Goal: Transaction & Acquisition: Purchase product/service

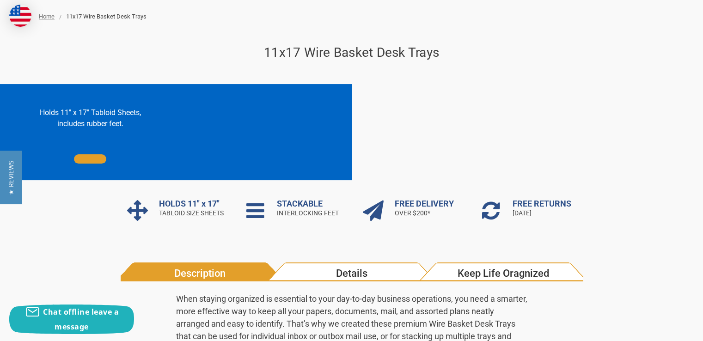
scroll to position [92, 0]
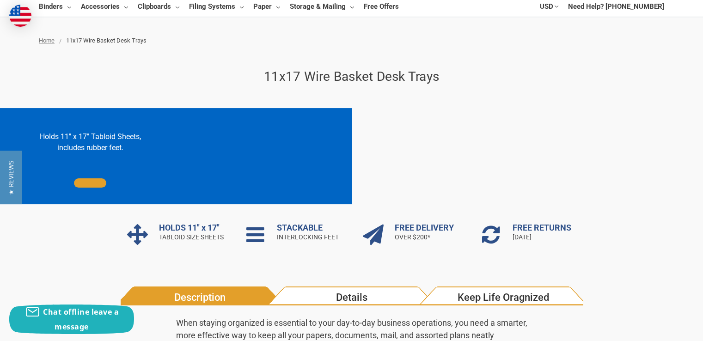
click at [347, 82] on h1 "11x17 Wire Basket Desk Trays" at bounding box center [351, 76] width 625 height 19
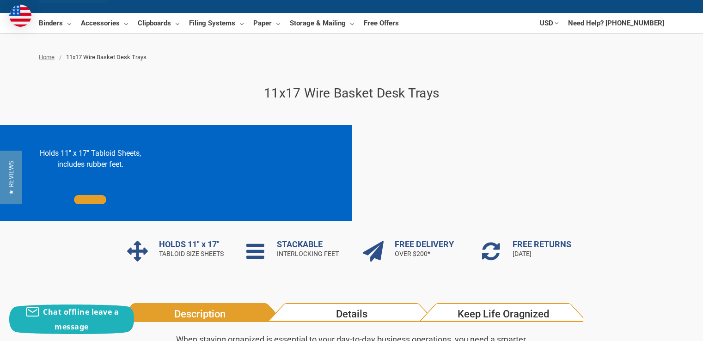
scroll to position [0, 0]
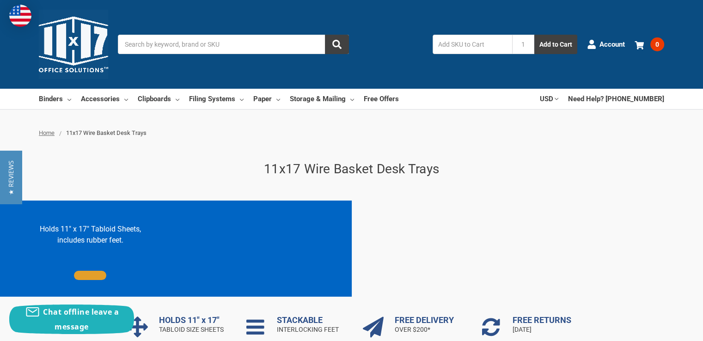
click at [80, 134] on span "11x17 Wire Basket Desk Trays" at bounding box center [106, 132] width 80 height 7
click at [240, 102] on link "Filing Systems" at bounding box center [216, 99] width 55 height 20
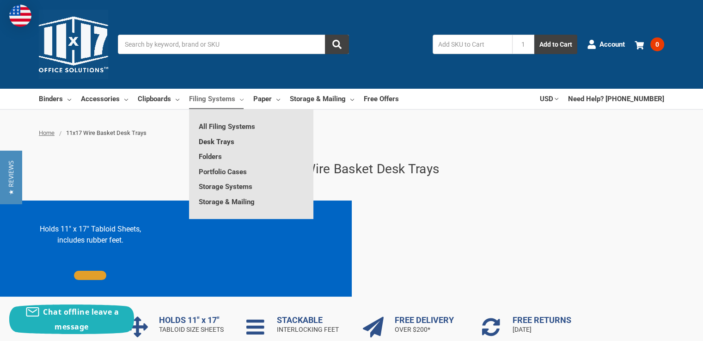
click at [227, 141] on link "Desk Trays" at bounding box center [251, 142] width 124 height 15
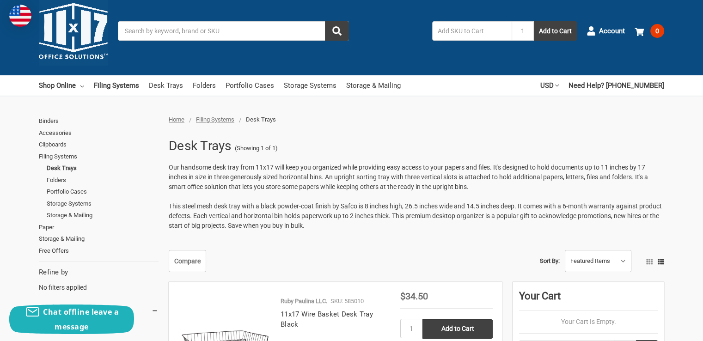
scroll to position [46, 0]
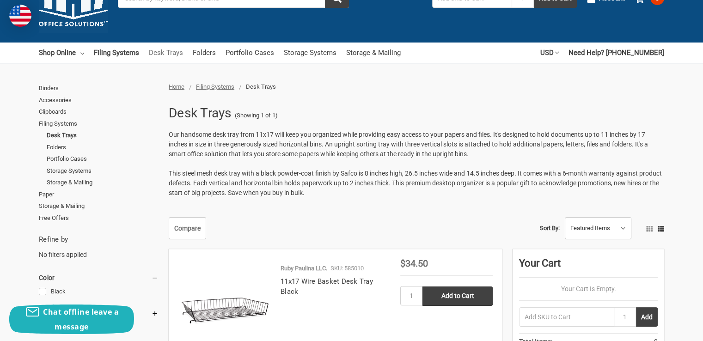
click at [160, 49] on link "Desk Trays" at bounding box center [166, 53] width 34 height 20
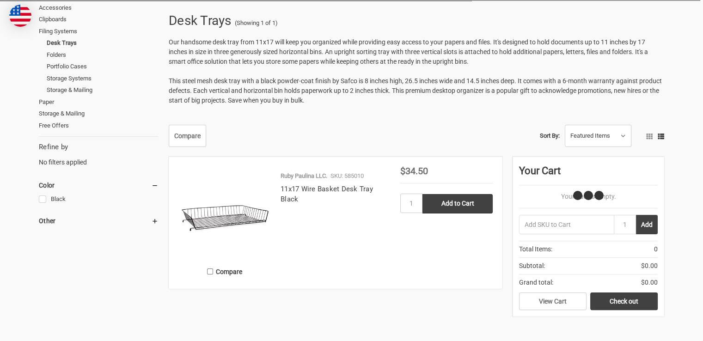
scroll to position [139, 0]
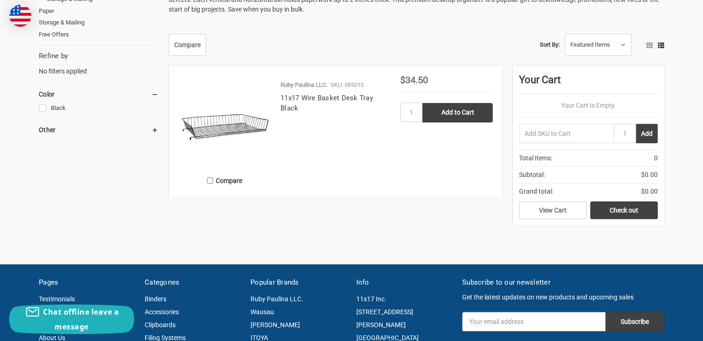
scroll to position [230, 0]
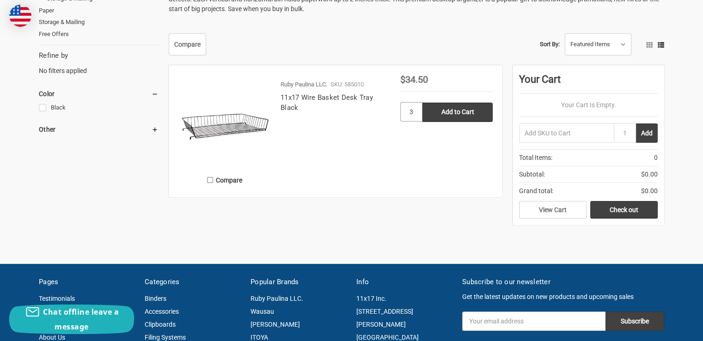
type input "3"
click at [422, 103] on input "Add to Cart" at bounding box center [457, 112] width 70 height 19
type input "Add to Cart"
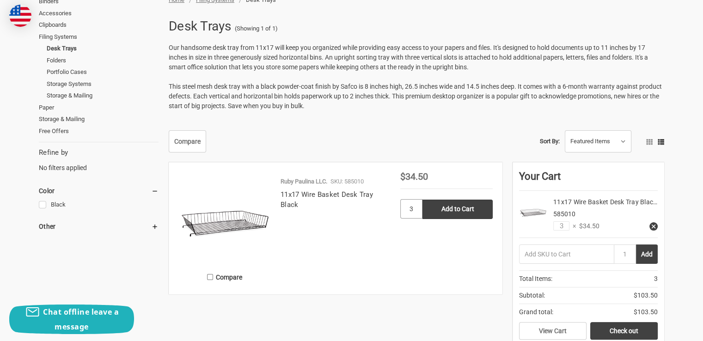
scroll to position [140, 0]
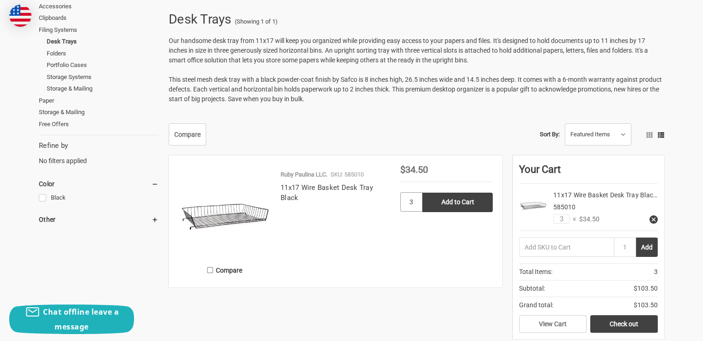
click at [416, 203] on input "3" at bounding box center [411, 201] width 22 height 19
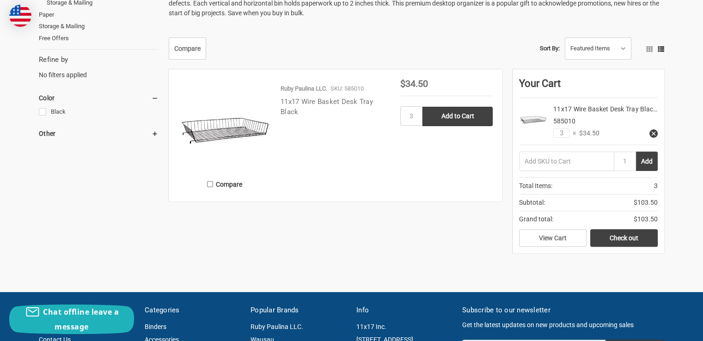
scroll to position [232, 0]
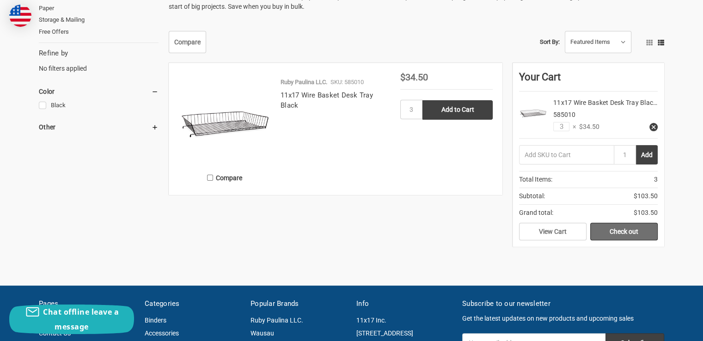
click at [599, 240] on link "Check out" at bounding box center [623, 232] width 67 height 18
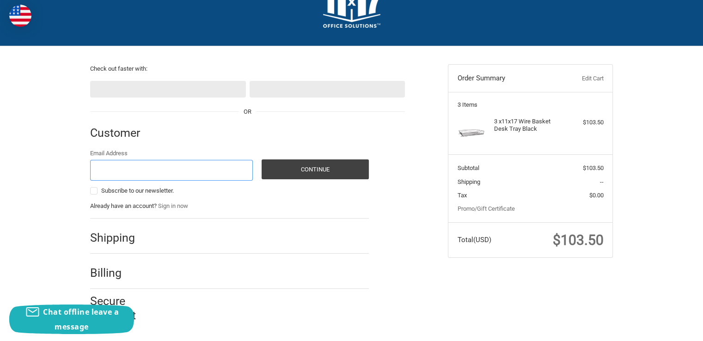
scroll to position [37, 0]
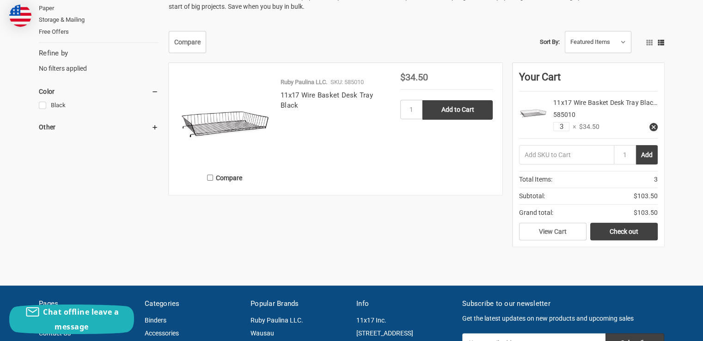
click at [561, 131] on input "3" at bounding box center [561, 126] width 16 height 9
drag, startPoint x: 563, startPoint y: 136, endPoint x: 557, endPoint y: 136, distance: 6.9
click at [557, 131] on input "3" at bounding box center [561, 126] width 16 height 9
type input "2"
click at [675, 165] on div "Home Filing Systems Desk Trays Desk Trays (Showing 1 of 1) Our handsome desk tr…" at bounding box center [351, 76] width 703 height 360
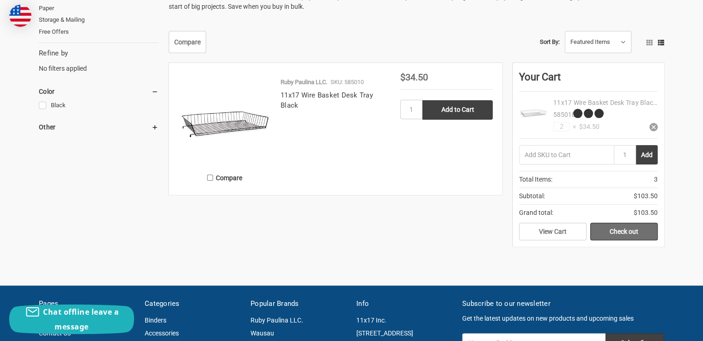
click at [642, 240] on link "Check out" at bounding box center [623, 232] width 67 height 18
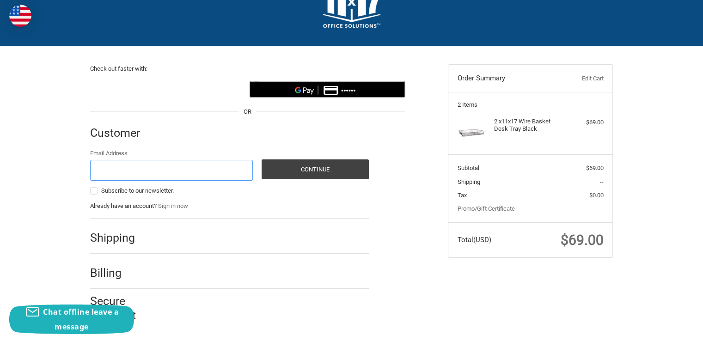
scroll to position [37, 0]
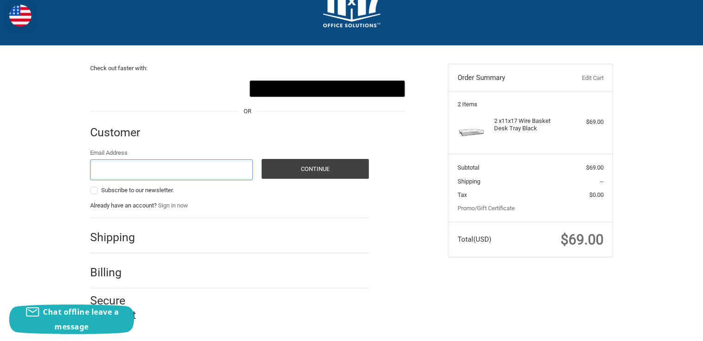
click at [179, 178] on input "Email Address" at bounding box center [171, 169] width 163 height 21
type input "[EMAIL_ADDRESS][DOMAIN_NAME]"
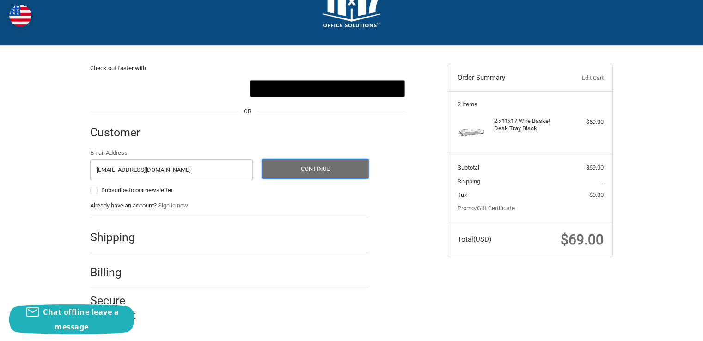
click at [309, 175] on button "Continue" at bounding box center [315, 169] width 107 height 20
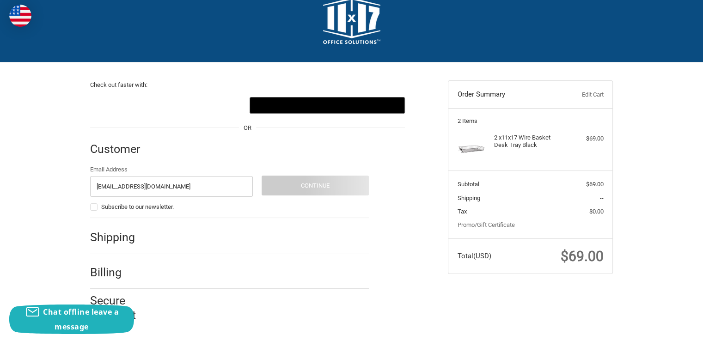
scroll to position [0, 0]
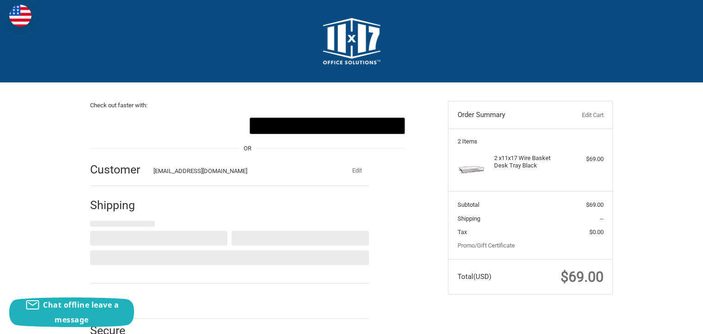
select select "US"
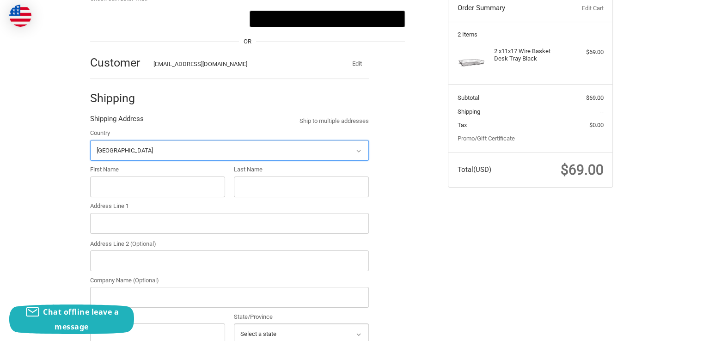
scroll to position [117, 0]
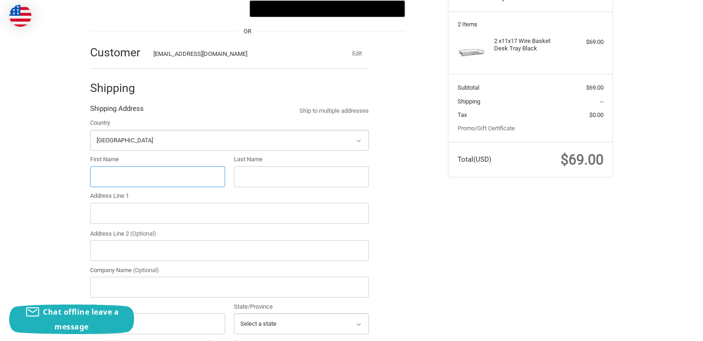
click at [144, 175] on input "First Name" at bounding box center [157, 176] width 135 height 21
type input "Stumble"
type input "Art Department"
click at [147, 212] on input "Address Line 1" at bounding box center [229, 213] width 279 height 21
type input "[STREET_ADDRESS]"
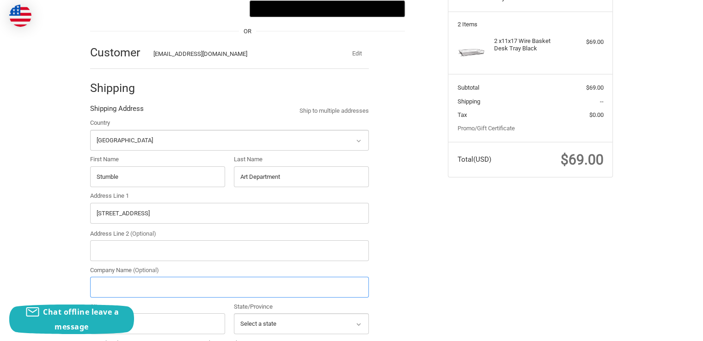
type input "NBC Universal - Stumble S1"
type input "Brooklyn"
select select "NY"
type input "11222"
type input "9293250313"
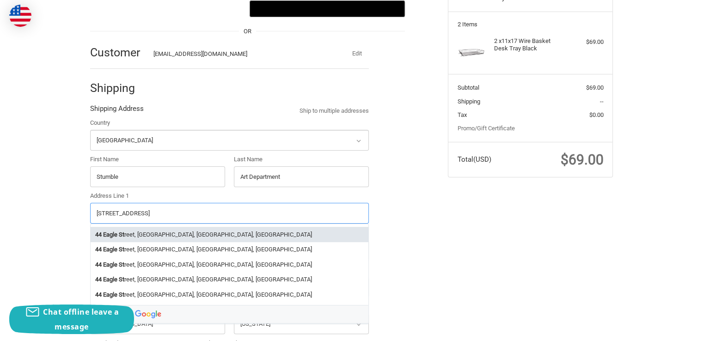
click at [159, 230] on li "44 Eagle St reet, Brooklyn, NY, USA" at bounding box center [230, 234] width 278 height 15
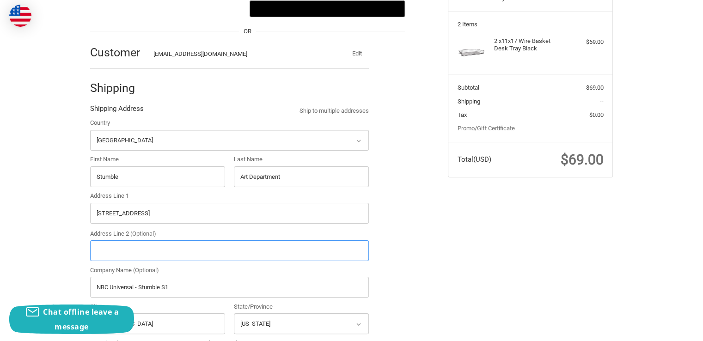
type input "44 Eagle Street"
type input "Greenpoint"
select select "NY"
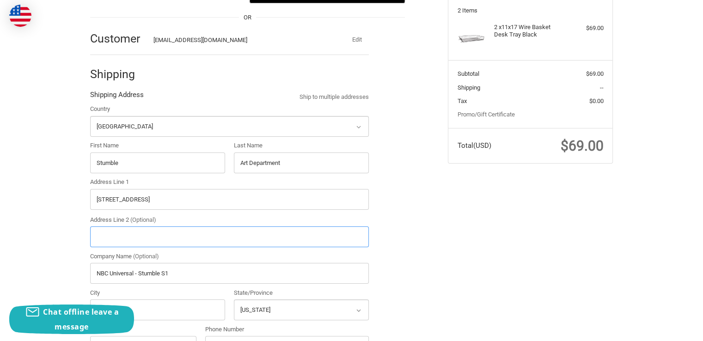
scroll to position [163, 0]
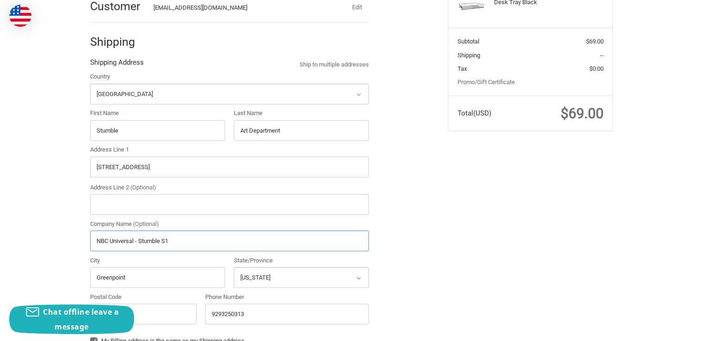
click at [183, 245] on input "NBC Universal - Stumble S1" at bounding box center [229, 241] width 279 height 21
click at [382, 265] on ol "Customer stumble.artdept@gmail.com Edit Shipping Shipping Address Ship to multi…" at bounding box center [247, 277] width 315 height 579
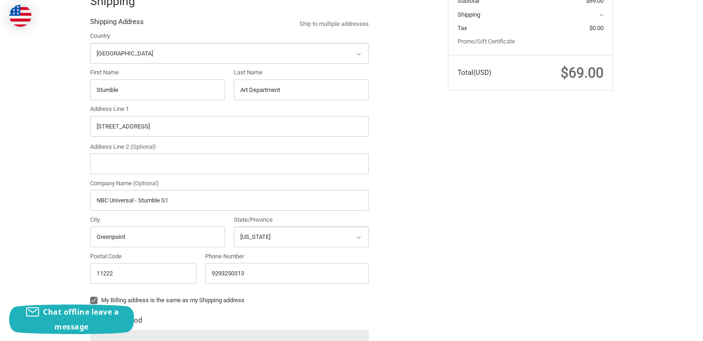
scroll to position [209, 0]
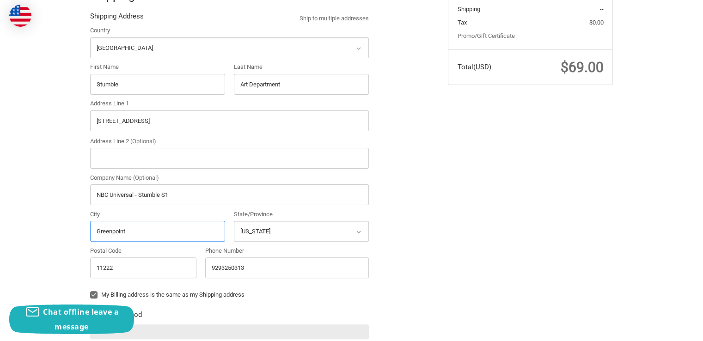
click at [177, 231] on input "Greenpoint" at bounding box center [157, 231] width 135 height 21
drag, startPoint x: 177, startPoint y: 231, endPoint x: 67, endPoint y: 249, distance: 111.4
click at [67, 249] on div "Check out faster with: @import url(//fonts.googleapis.com/css?family=Google+San…" at bounding box center [351, 200] width 703 height 655
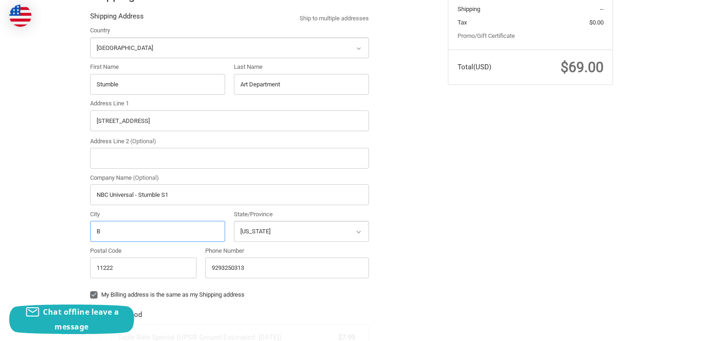
type input "Br"
radio input "true"
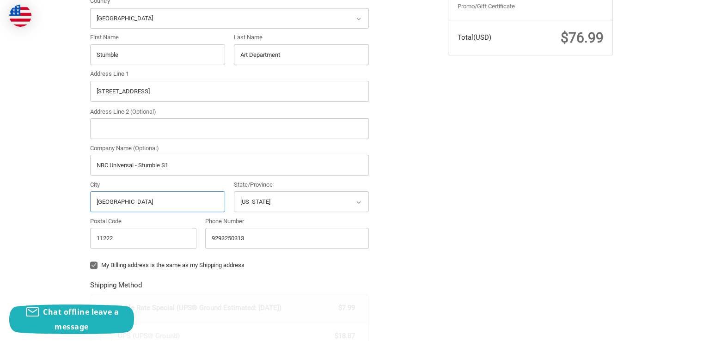
scroll to position [256, 0]
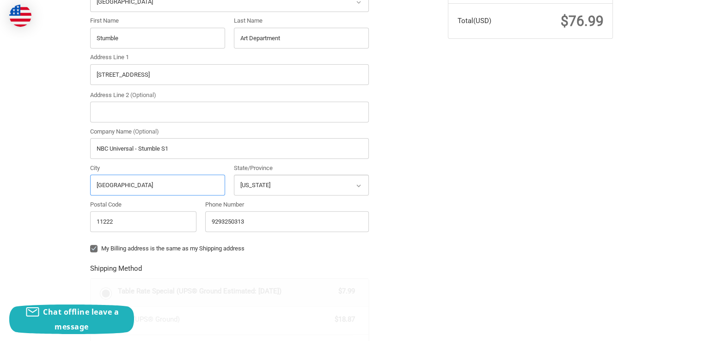
type input "Brooklyn"
click at [227, 248] on label "My Billing address is the same as my Shipping address" at bounding box center [229, 248] width 279 height 7
click at [91, 245] on input "My Billing address is the same as my Shipping address" at bounding box center [90, 244] width 0 height 0
checkbox input "false"
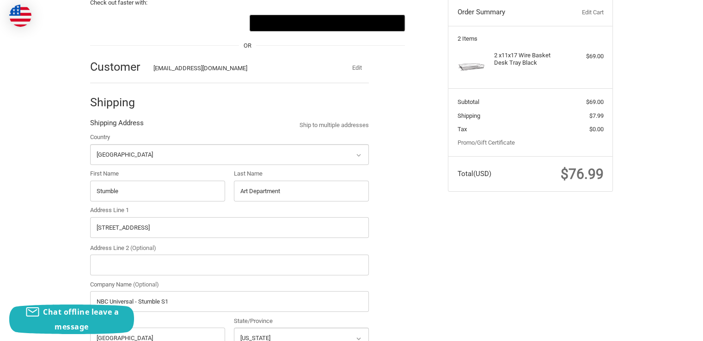
scroll to position [117, 0]
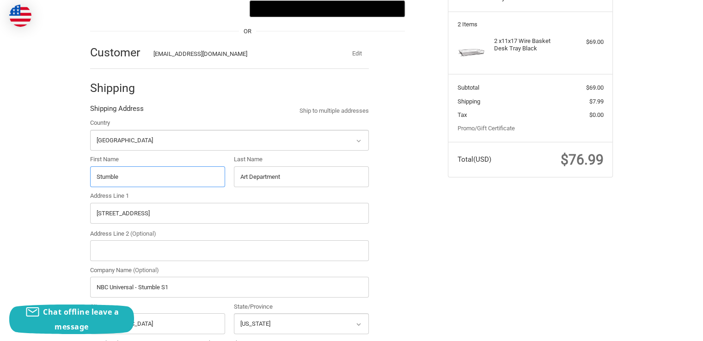
drag, startPoint x: 155, startPoint y: 173, endPoint x: 88, endPoint y: 174, distance: 66.6
click at [88, 174] on div "First Name Stumble" at bounding box center [158, 171] width 144 height 32
type input "Alessandra"
drag, startPoint x: 300, startPoint y: 178, endPoint x: 225, endPoint y: 180, distance: 75.8
click at [225, 180] on div "Country Select a country Afghanistan Åland Islands Albania Algeria American Sam…" at bounding box center [230, 246] width 288 height 257
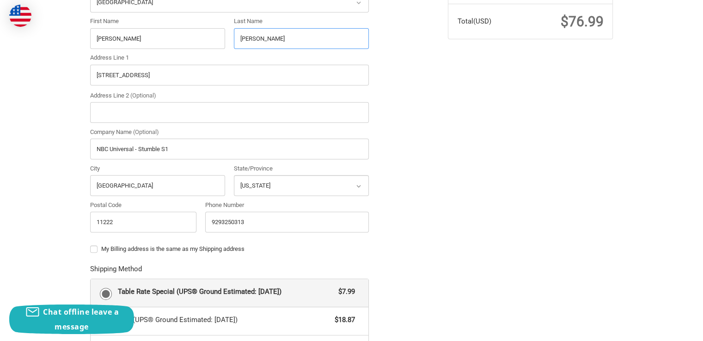
scroll to position [256, 0]
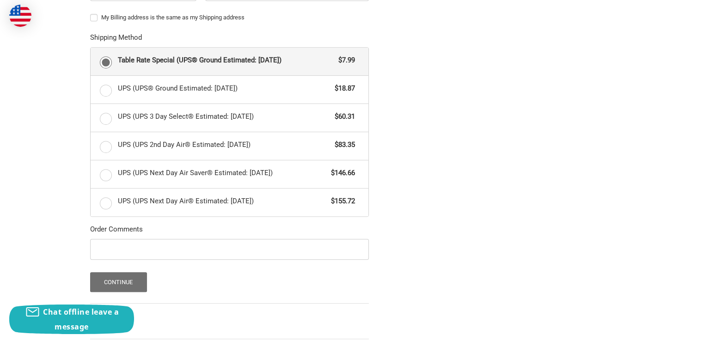
type input "Carreno"
click at [137, 278] on button "Continue" at bounding box center [118, 282] width 57 height 20
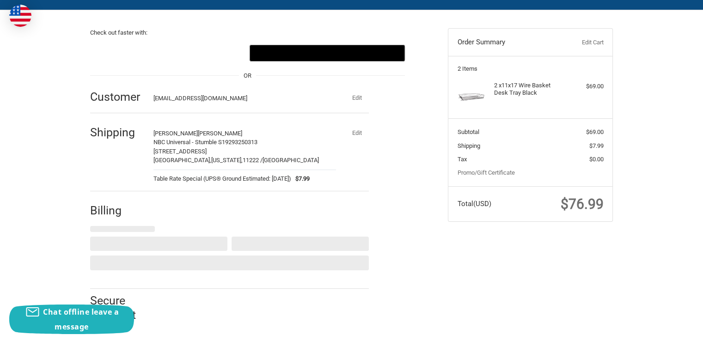
select select "US"
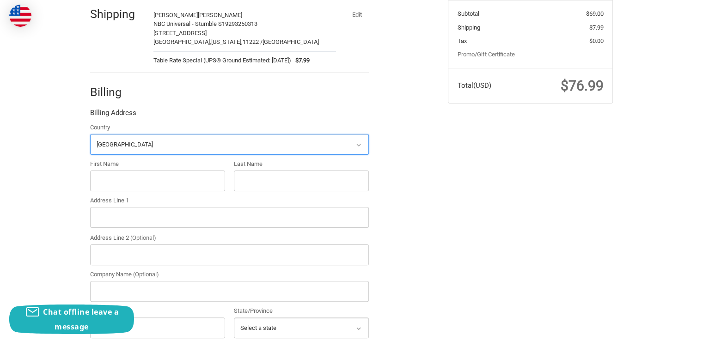
scroll to position [195, 0]
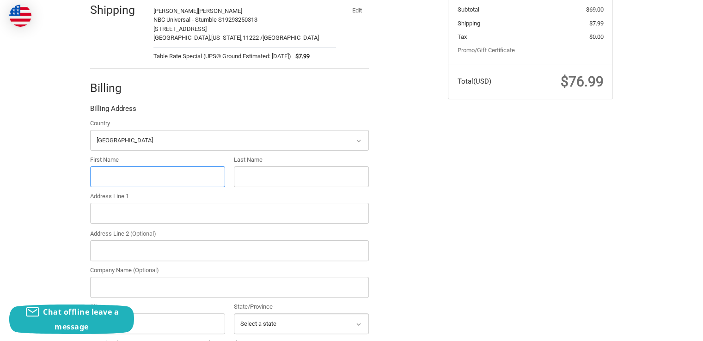
click at [128, 171] on input "First Name" at bounding box center [157, 176] width 135 height 21
click at [363, 159] on label "Last Name" at bounding box center [301, 159] width 135 height 9
click at [363, 166] on input "Last Name" at bounding box center [301, 176] width 135 height 21
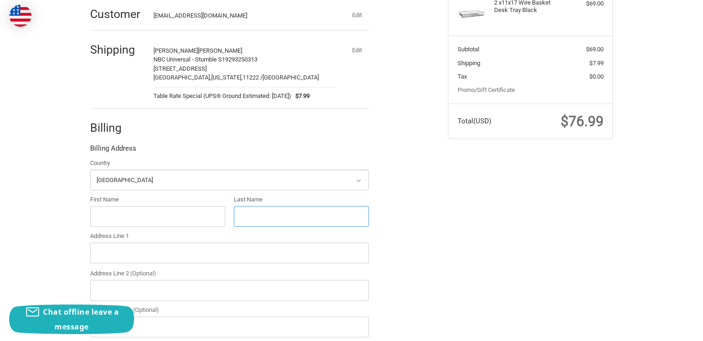
scroll to position [149, 0]
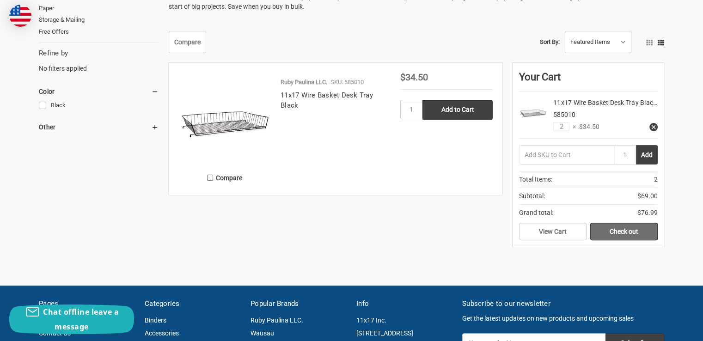
drag, startPoint x: 612, startPoint y: 249, endPoint x: 614, endPoint y: 241, distance: 8.1
click at [614, 240] on link "Check out" at bounding box center [623, 232] width 67 height 18
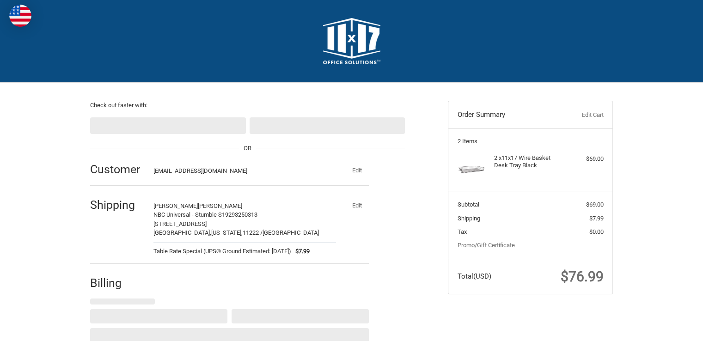
select select "US"
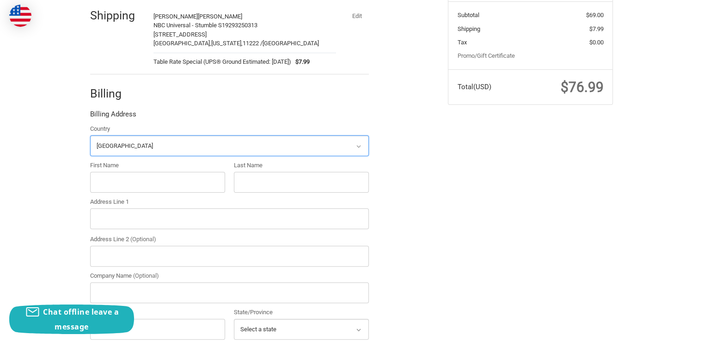
scroll to position [195, 0]
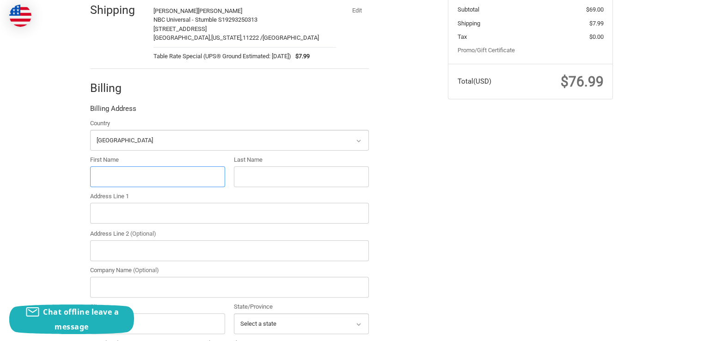
click at [134, 171] on input "First Name" at bounding box center [157, 176] width 135 height 21
type input "Stumble"
type input "Art Department"
type input "44 Eagle St"
type input "NBC Universal - Stumble S1"
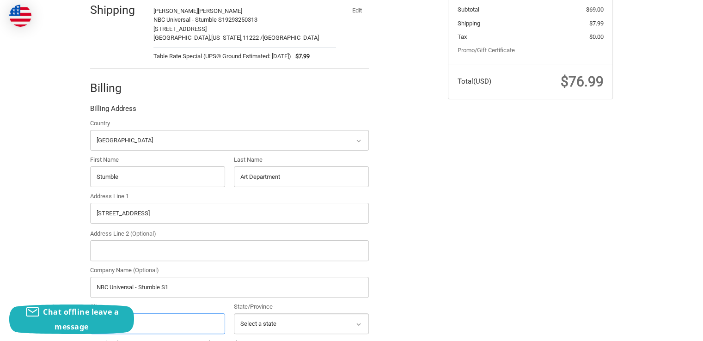
type input "Brooklyn"
select select "NY"
type input "11222"
type input "9293250313"
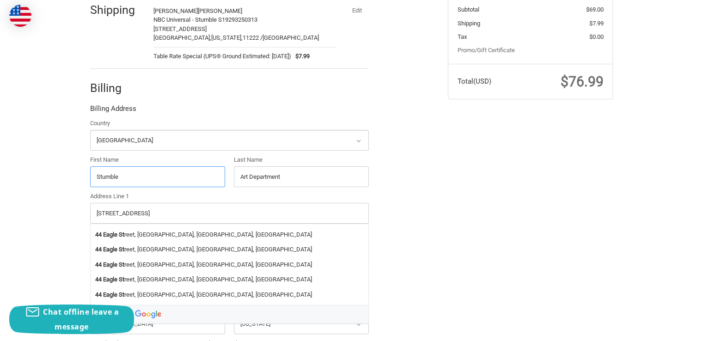
drag, startPoint x: 166, startPoint y: 175, endPoint x: 80, endPoint y: 171, distance: 87.0
click at [80, 171] on div "Check out faster with: @import url(//fonts.googleapis.com/css?family=Google+San…" at bounding box center [351, 175] width 555 height 574
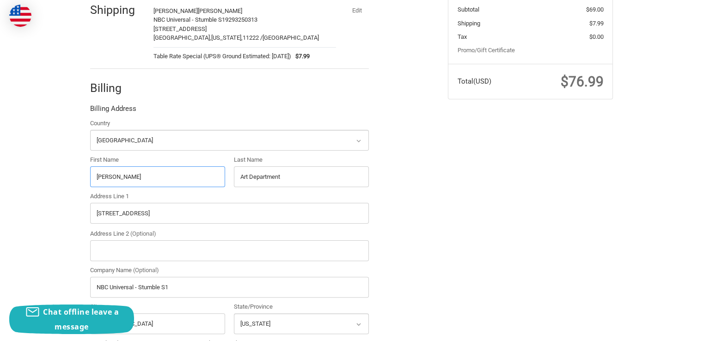
type input "Alessandra"
drag, startPoint x: 327, startPoint y: 175, endPoint x: 217, endPoint y: 175, distance: 110.5
click at [217, 175] on div "Country Select a country Afghanistan Åland Islands Albania Algeria American Sam…" at bounding box center [230, 247] width 288 height 257
type input "Carreno"
click at [432, 202] on div "Check out faster with: @import url(//fonts.googleapis.com/css?family=Google+San…" at bounding box center [262, 170] width 358 height 565
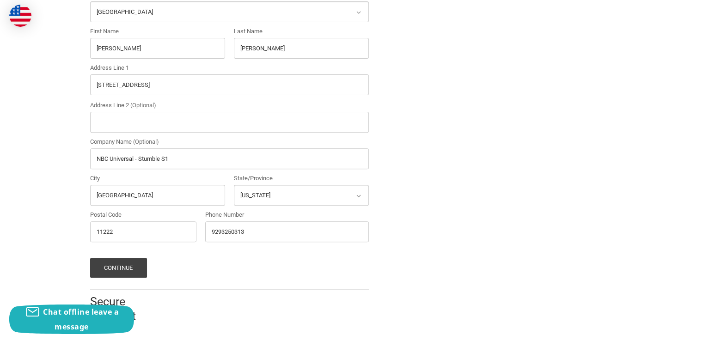
scroll to position [324, 0]
click at [107, 273] on button "Continue" at bounding box center [118, 267] width 57 height 20
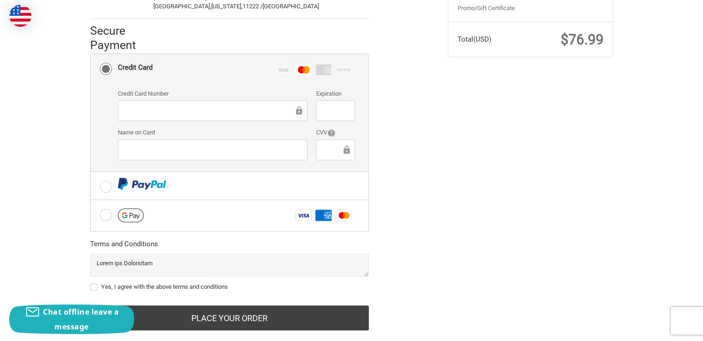
scroll to position [255, 0]
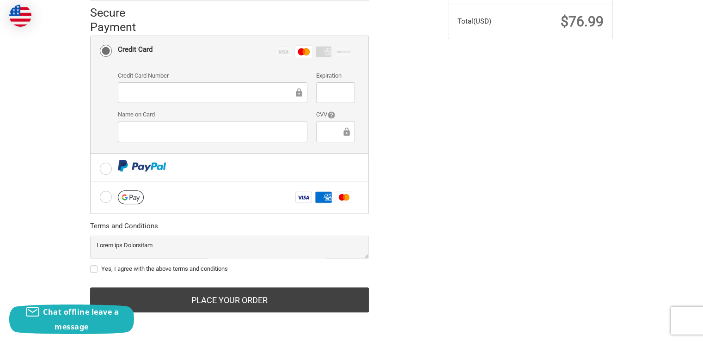
click at [93, 270] on label "Yes, I agree with the above terms and conditions" at bounding box center [229, 268] width 279 height 7
click at [91, 265] on input "Yes, I agree with the above terms and conditions" at bounding box center [90, 264] width 0 height 0
checkbox input "true"
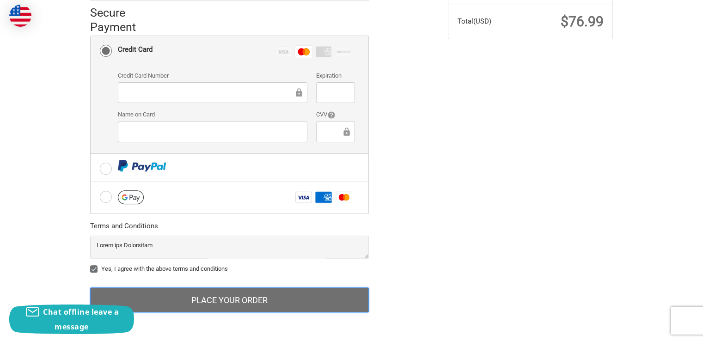
click at [263, 298] on button "Place Your Order" at bounding box center [229, 300] width 279 height 25
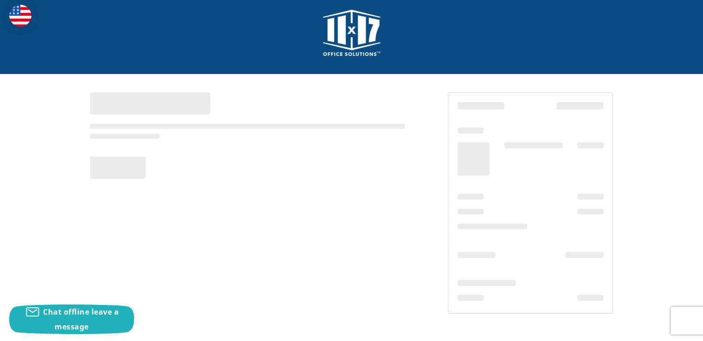
scroll to position [8, 0]
